Goal: Task Accomplishment & Management: Complete application form

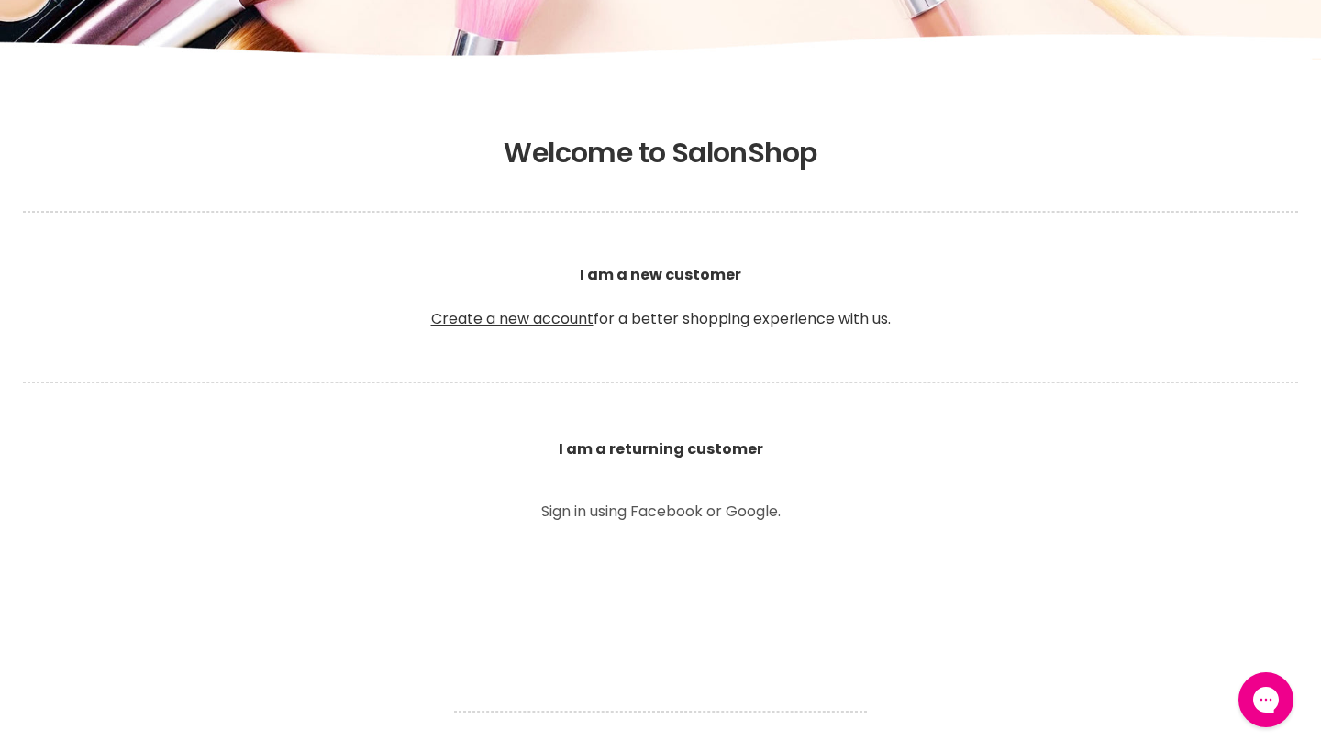
scroll to position [308, 0]
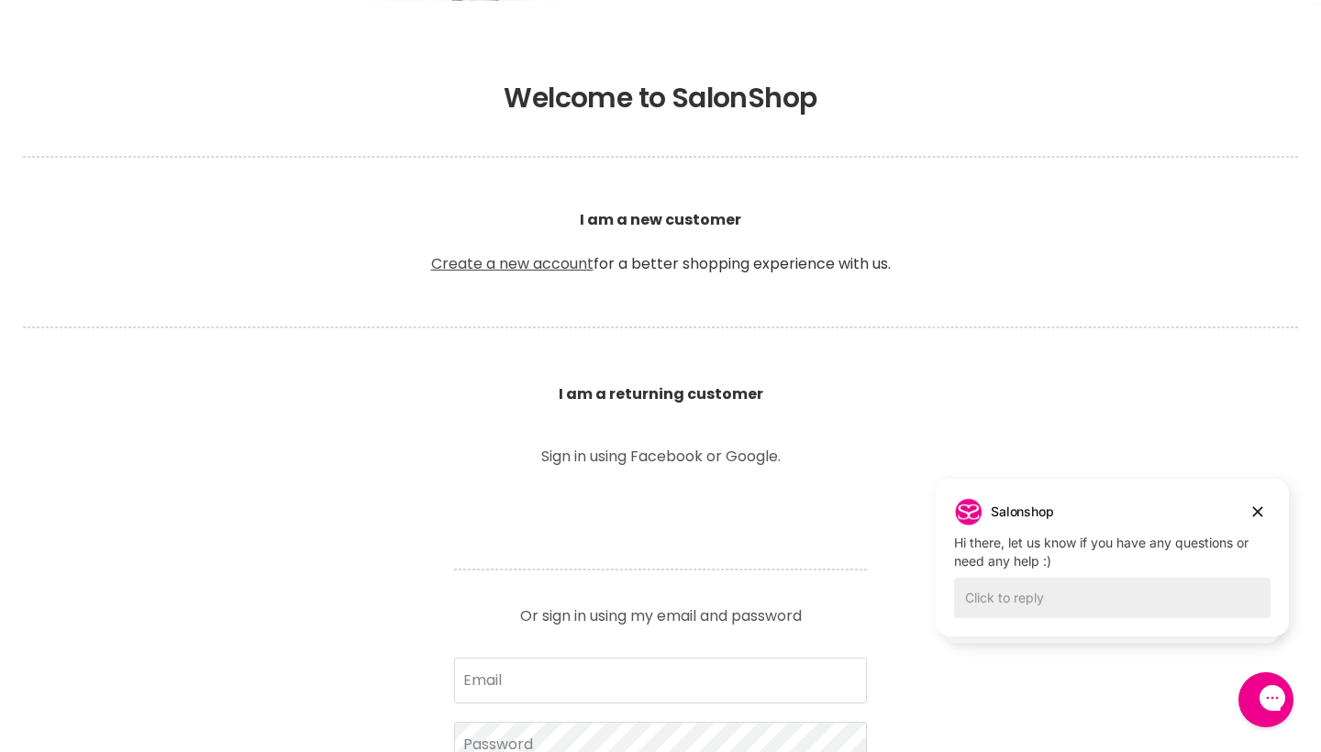
click at [506, 266] on link "Create a new account" at bounding box center [512, 263] width 162 height 21
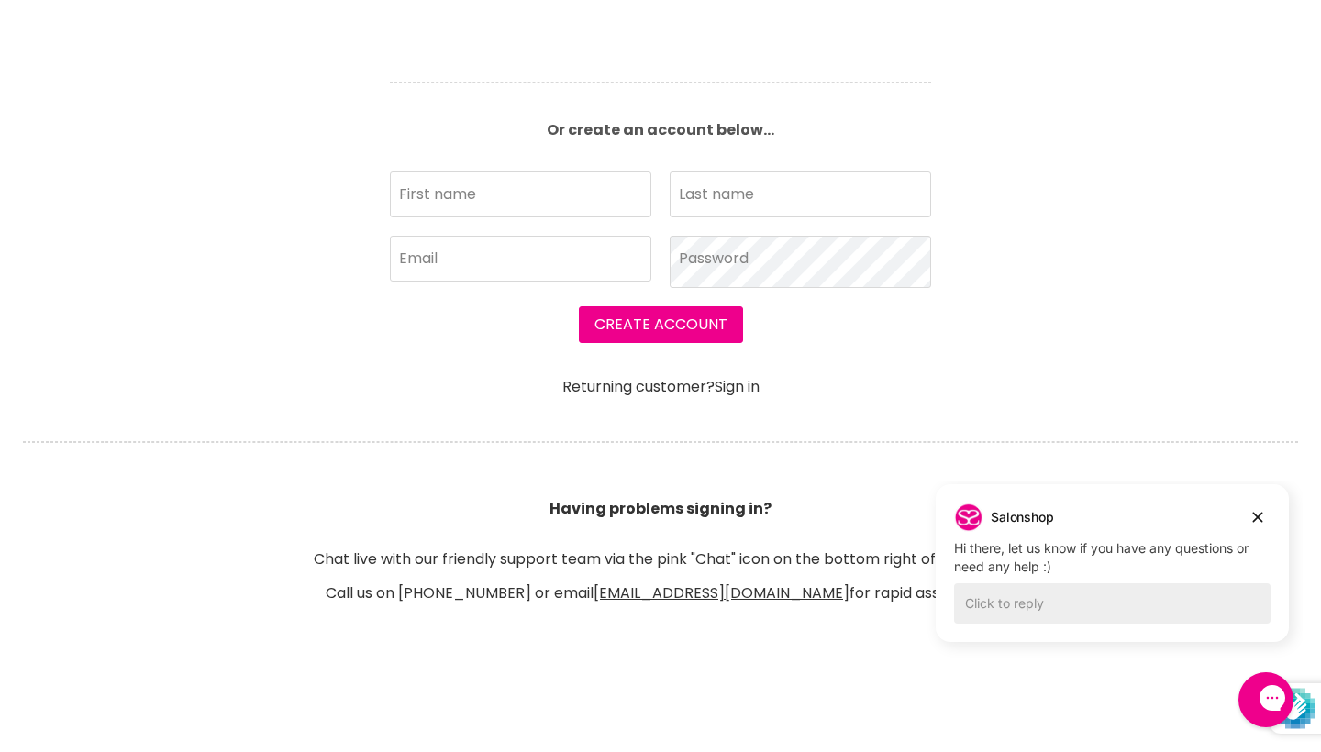
scroll to position [560, 0]
